Goal: Task Accomplishment & Management: Use online tool/utility

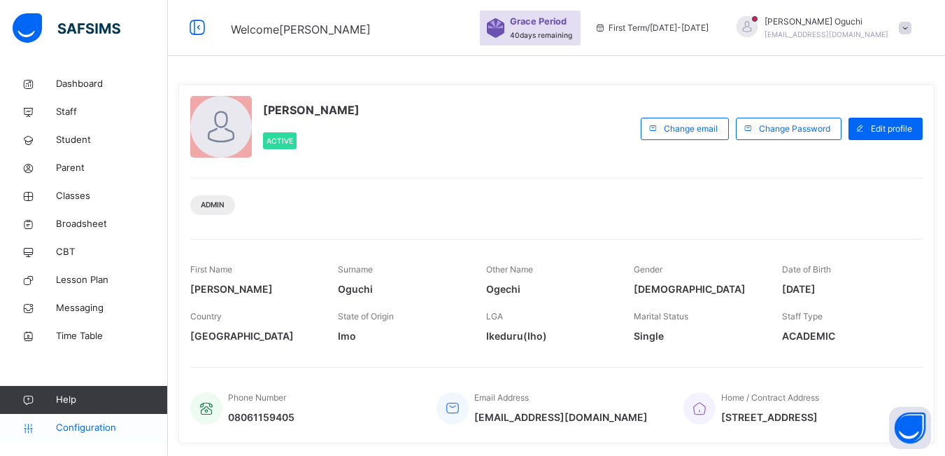
click at [112, 425] on span "Configuration" at bounding box center [111, 428] width 111 height 14
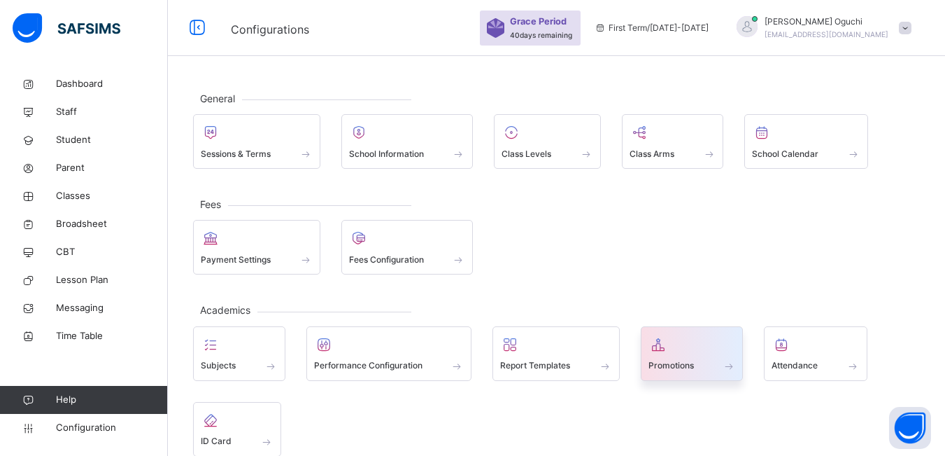
click at [694, 365] on span "Promotions" at bounding box center [671, 365] width 45 height 13
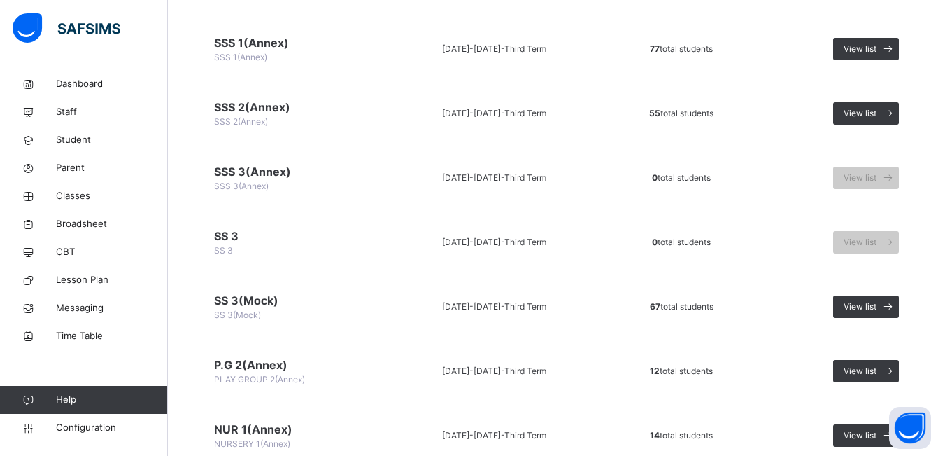
scroll to position [1469, 0]
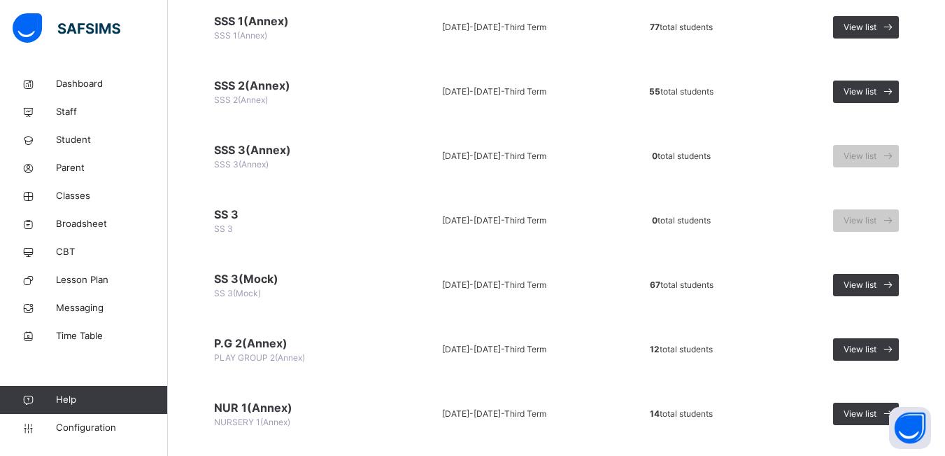
click at [301, 159] on td "SSS 3(Annex) SSS 3(Annex)" at bounding box center [290, 155] width 195 height 57
click at [232, 149] on span "SSS 3(Annex)" at bounding box center [290, 149] width 153 height 17
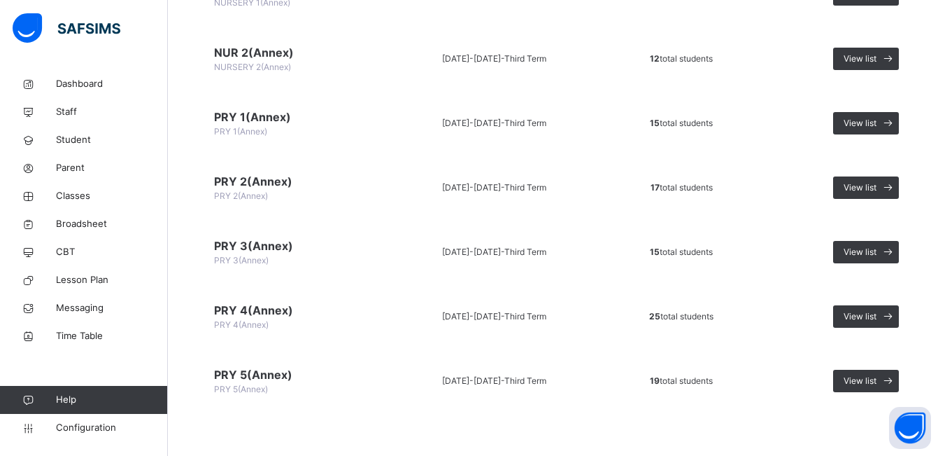
scroll to position [1889, 0]
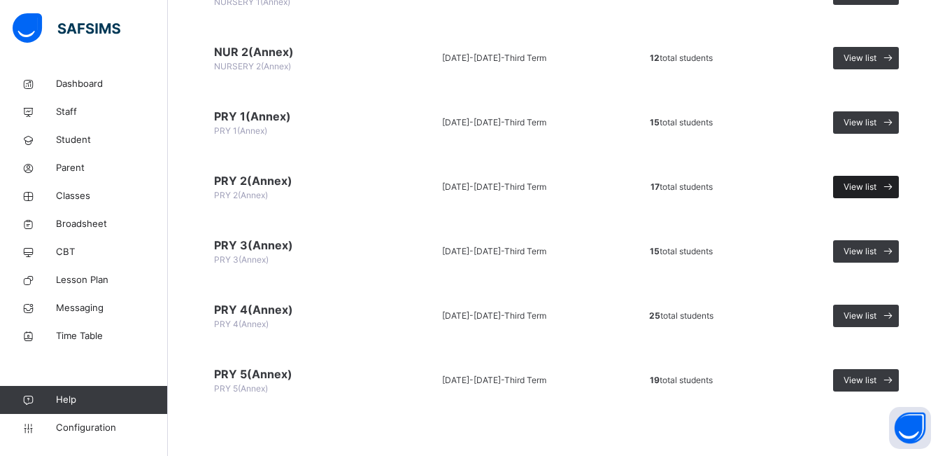
click at [860, 185] on span "View list" at bounding box center [860, 187] width 33 height 13
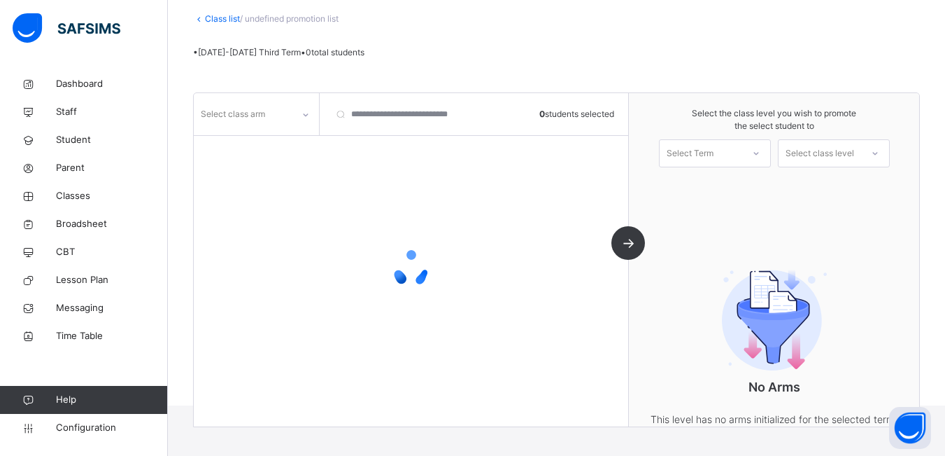
scroll to position [141, 0]
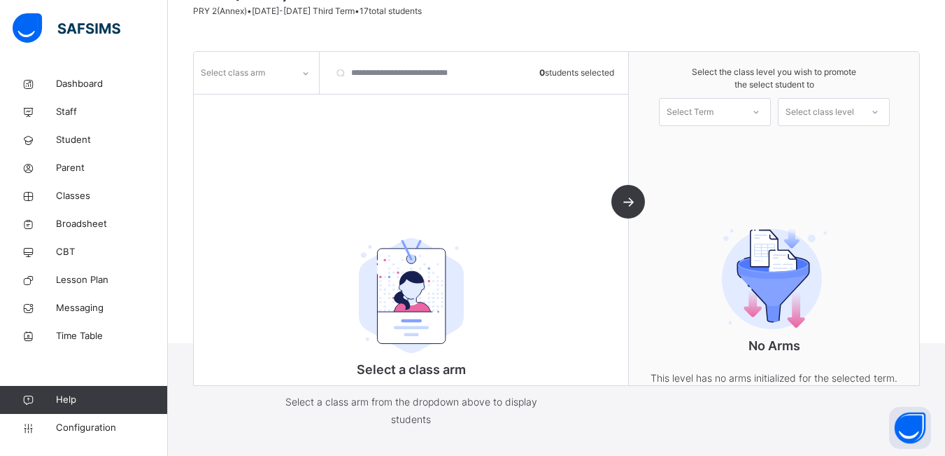
click at [306, 72] on icon at bounding box center [306, 73] width 8 height 14
click at [270, 111] on div "A" at bounding box center [257, 104] width 124 height 24
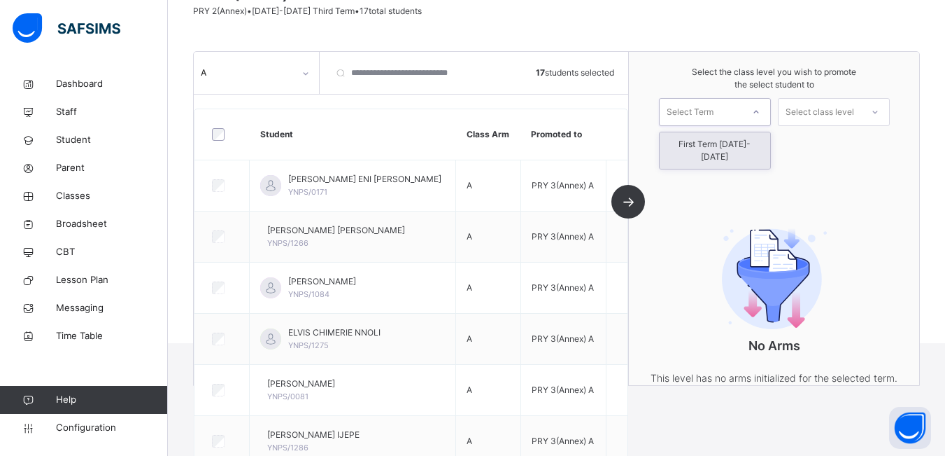
click at [761, 116] on icon at bounding box center [756, 112] width 8 height 14
drag, startPoint x: 753, startPoint y: 149, endPoint x: 811, endPoint y: 118, distance: 66.1
click at [754, 149] on div "First Term [DATE]-[DATE]" at bounding box center [715, 150] width 111 height 36
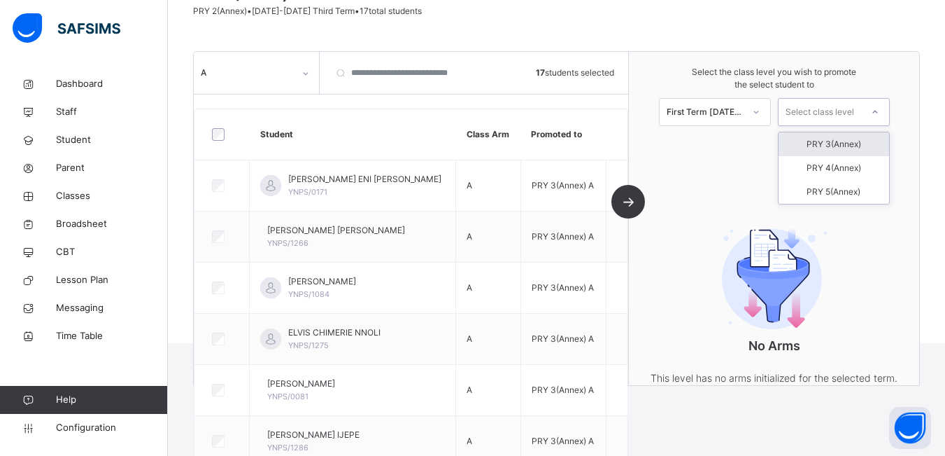
click at [880, 111] on icon at bounding box center [875, 112] width 8 height 14
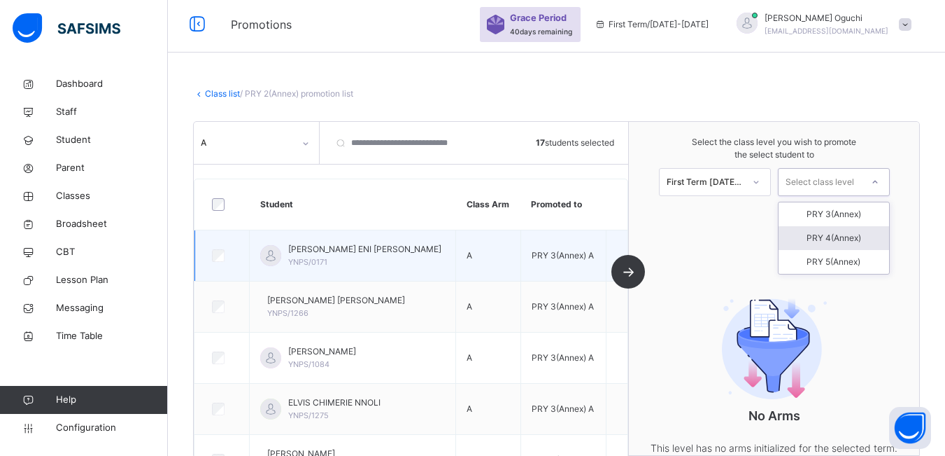
scroll to position [0, 0]
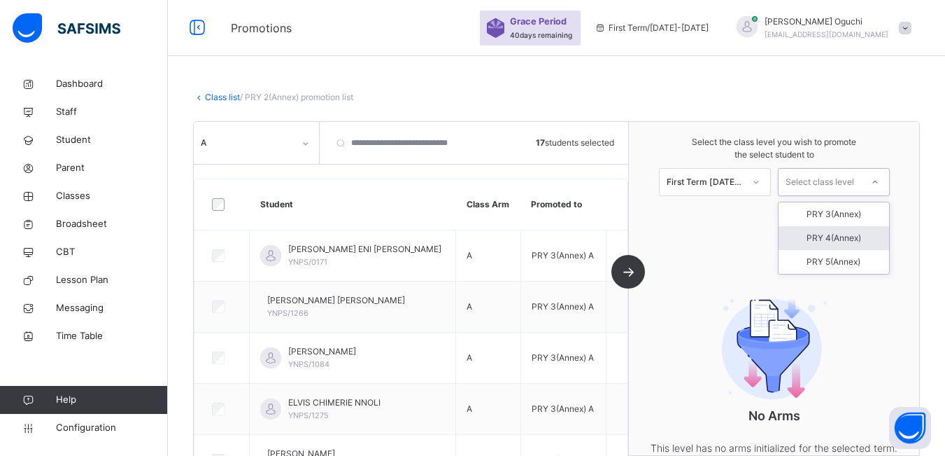
click at [663, 91] on div "Class list / PRY 2(Annex) promotion list" at bounding box center [556, 97] width 727 height 13
click at [98, 425] on span "Configuration" at bounding box center [111, 428] width 111 height 14
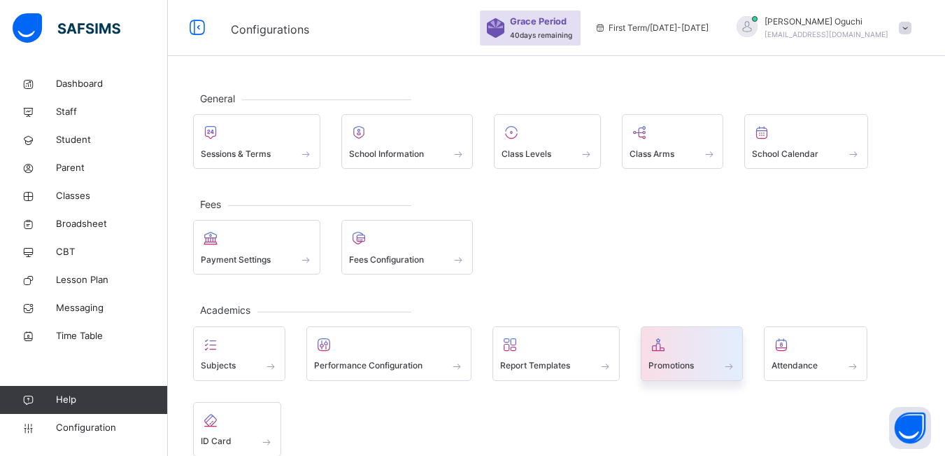
click at [682, 355] on span at bounding box center [692, 356] width 87 height 3
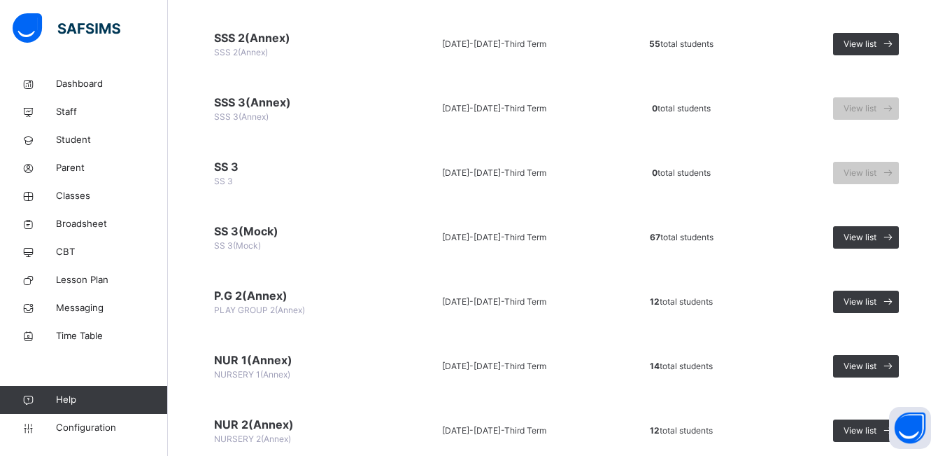
scroll to position [1539, 0]
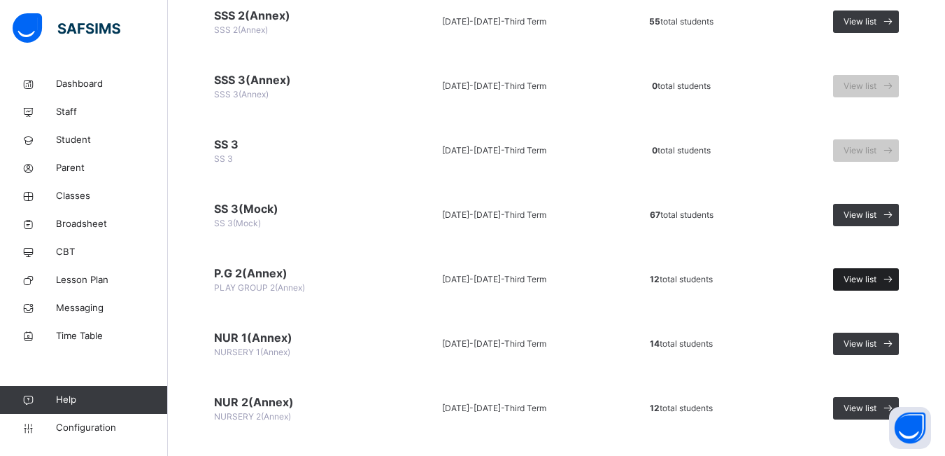
click at [862, 277] on span "View list" at bounding box center [860, 279] width 33 height 13
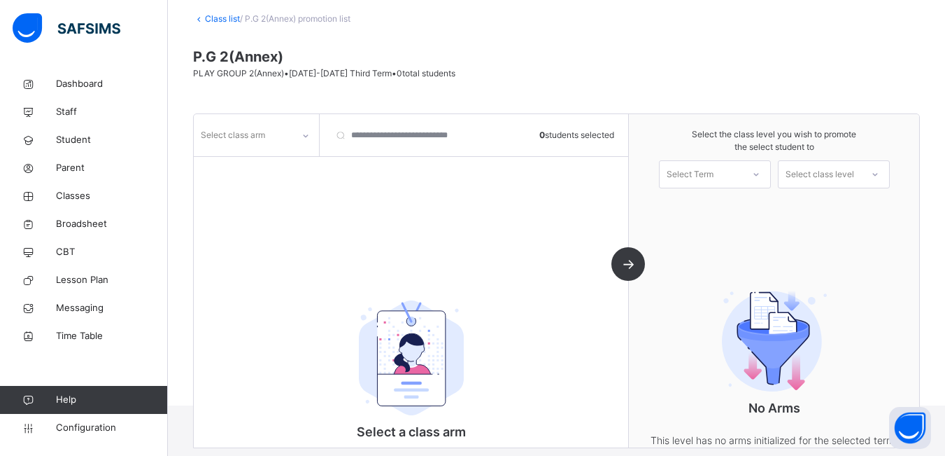
scroll to position [141, 0]
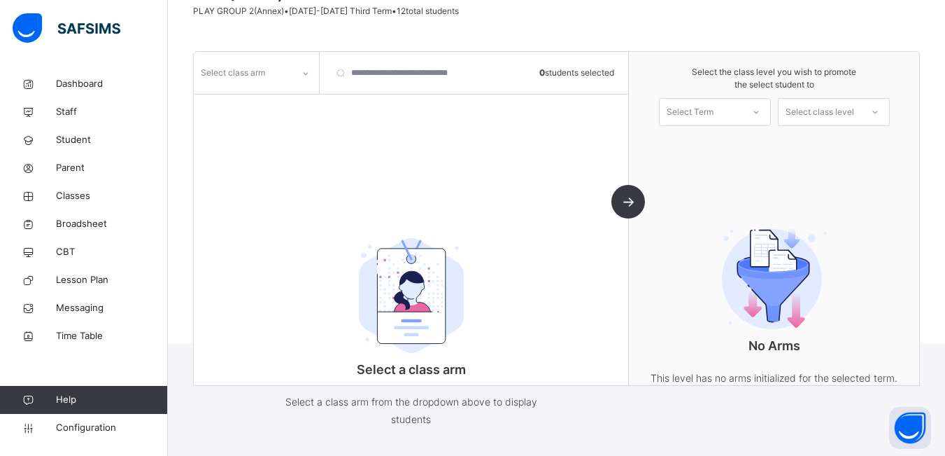
click at [307, 78] on icon at bounding box center [306, 73] width 8 height 14
click at [231, 108] on div "A" at bounding box center [257, 104] width 124 height 24
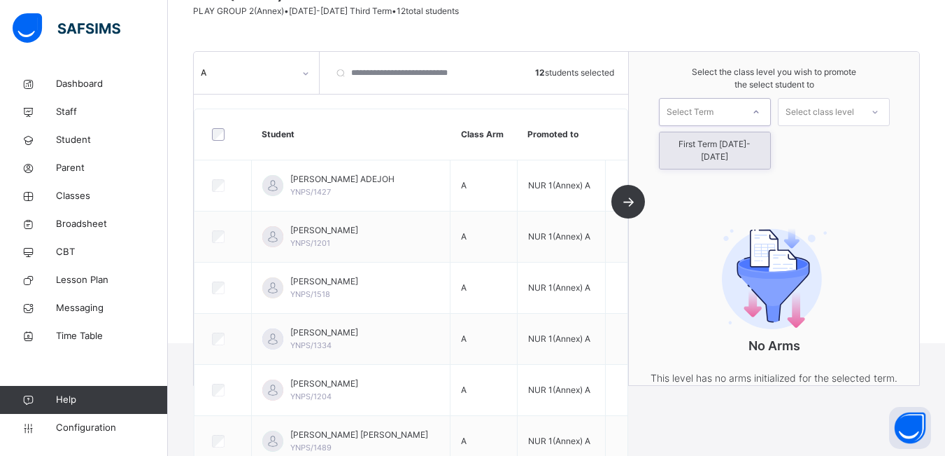
click at [761, 111] on icon at bounding box center [756, 112] width 8 height 14
click at [745, 145] on div "First Term [DATE]-[DATE]" at bounding box center [715, 150] width 111 height 36
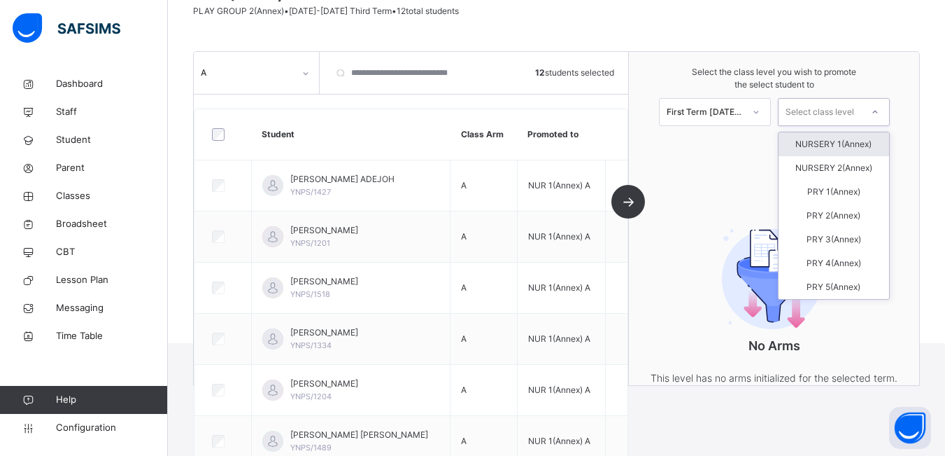
click at [880, 113] on icon at bounding box center [875, 112] width 8 height 14
click at [833, 143] on div "NURSERY 1(Annex)" at bounding box center [834, 144] width 111 height 24
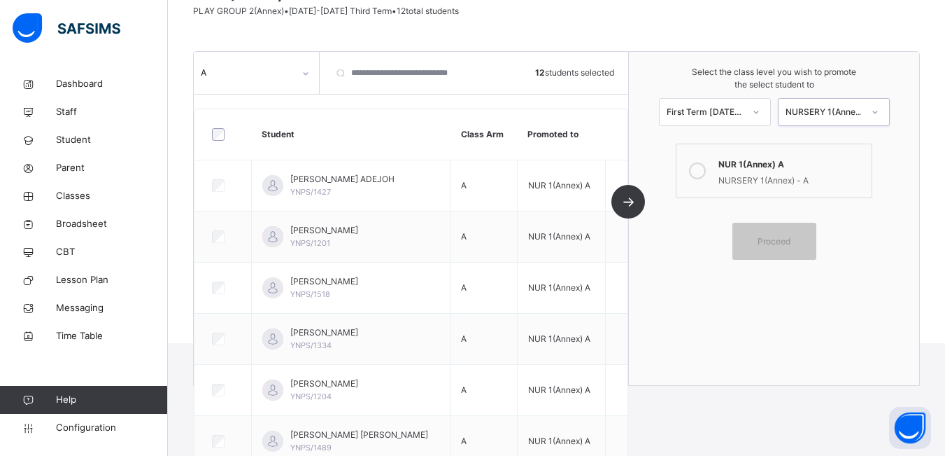
click at [702, 174] on icon at bounding box center [697, 170] width 17 height 17
click at [776, 244] on span "Proceed" at bounding box center [774, 241] width 33 height 13
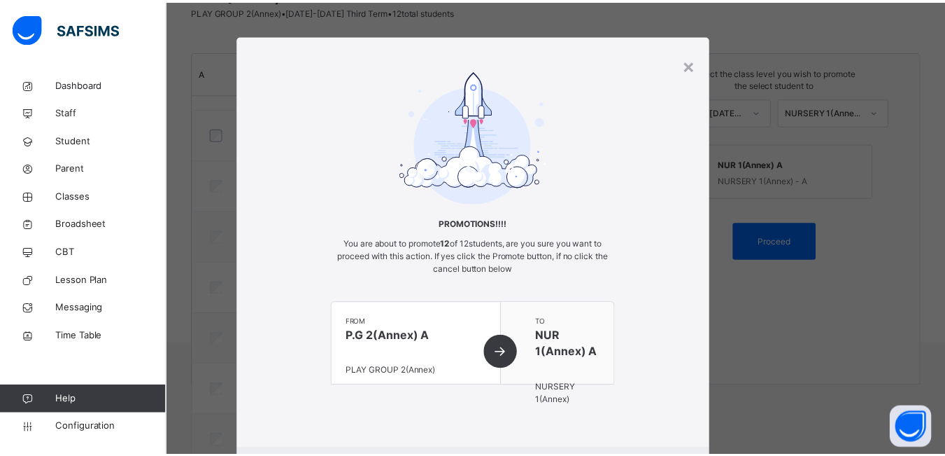
scroll to position [78, 0]
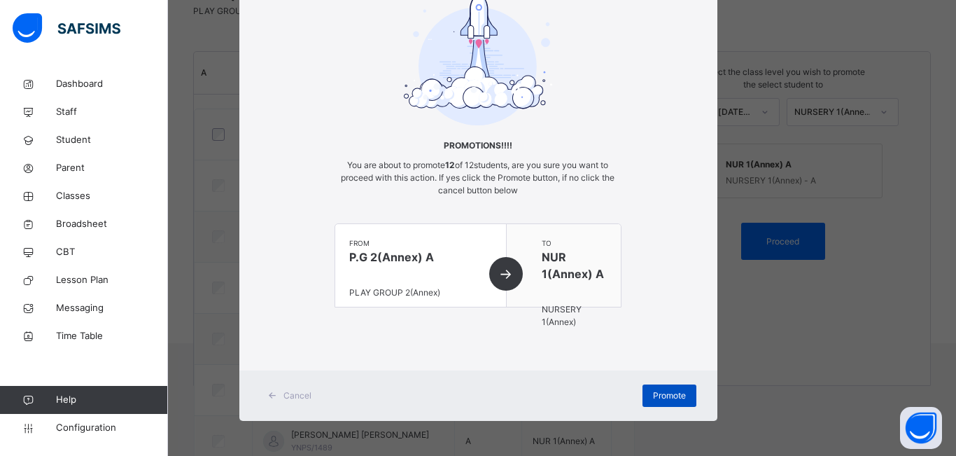
click at [668, 394] on span "Promote" at bounding box center [669, 395] width 33 height 13
click at [669, 394] on span "Promote" at bounding box center [669, 395] width 33 height 13
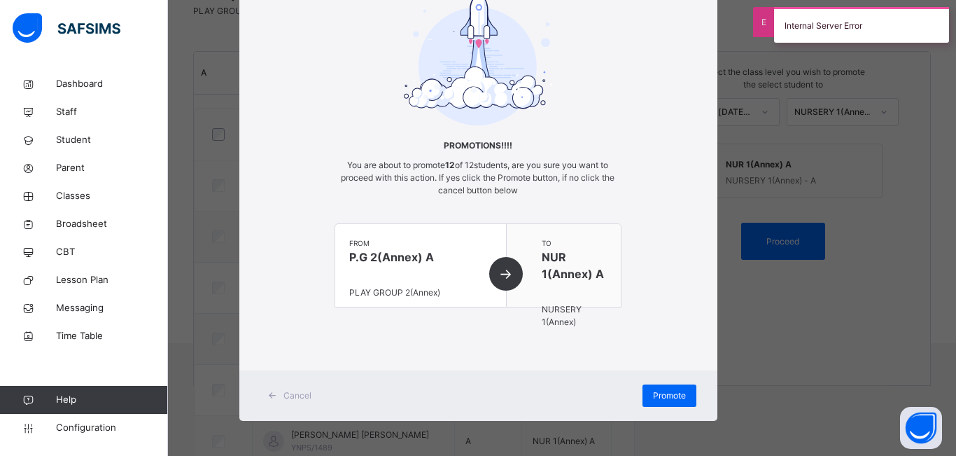
click at [877, 278] on div "× Promotions!!!! You are about to promote 12 of 12 students, are you sure you w…" at bounding box center [478, 228] width 956 height 456
